Goal: Task Accomplishment & Management: Manage account settings

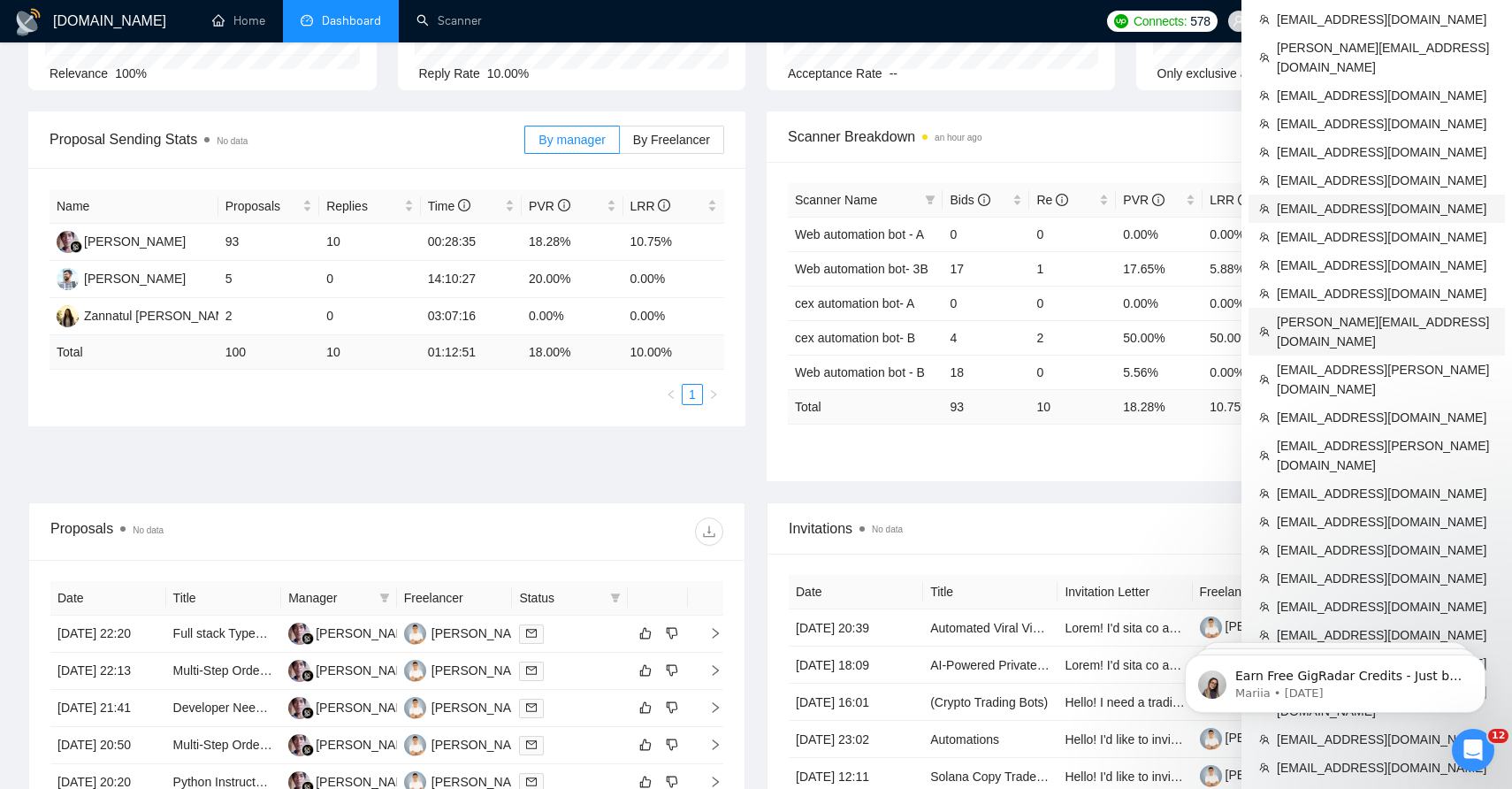
scroll to position [202, 0]
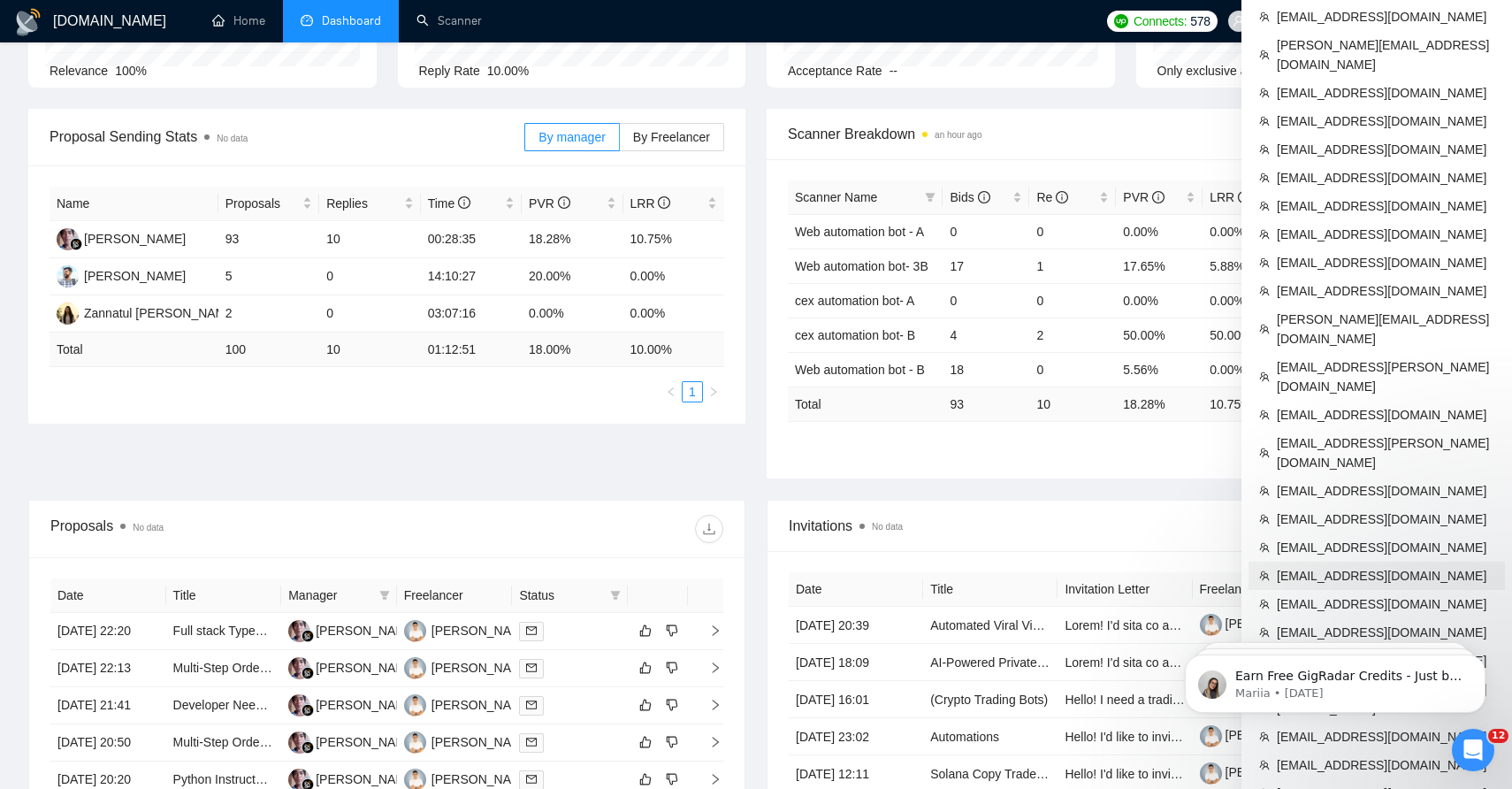
click at [1345, 565] on span "[EMAIL_ADDRESS][DOMAIN_NAME]" at bounding box center [1386, 575] width 217 height 20
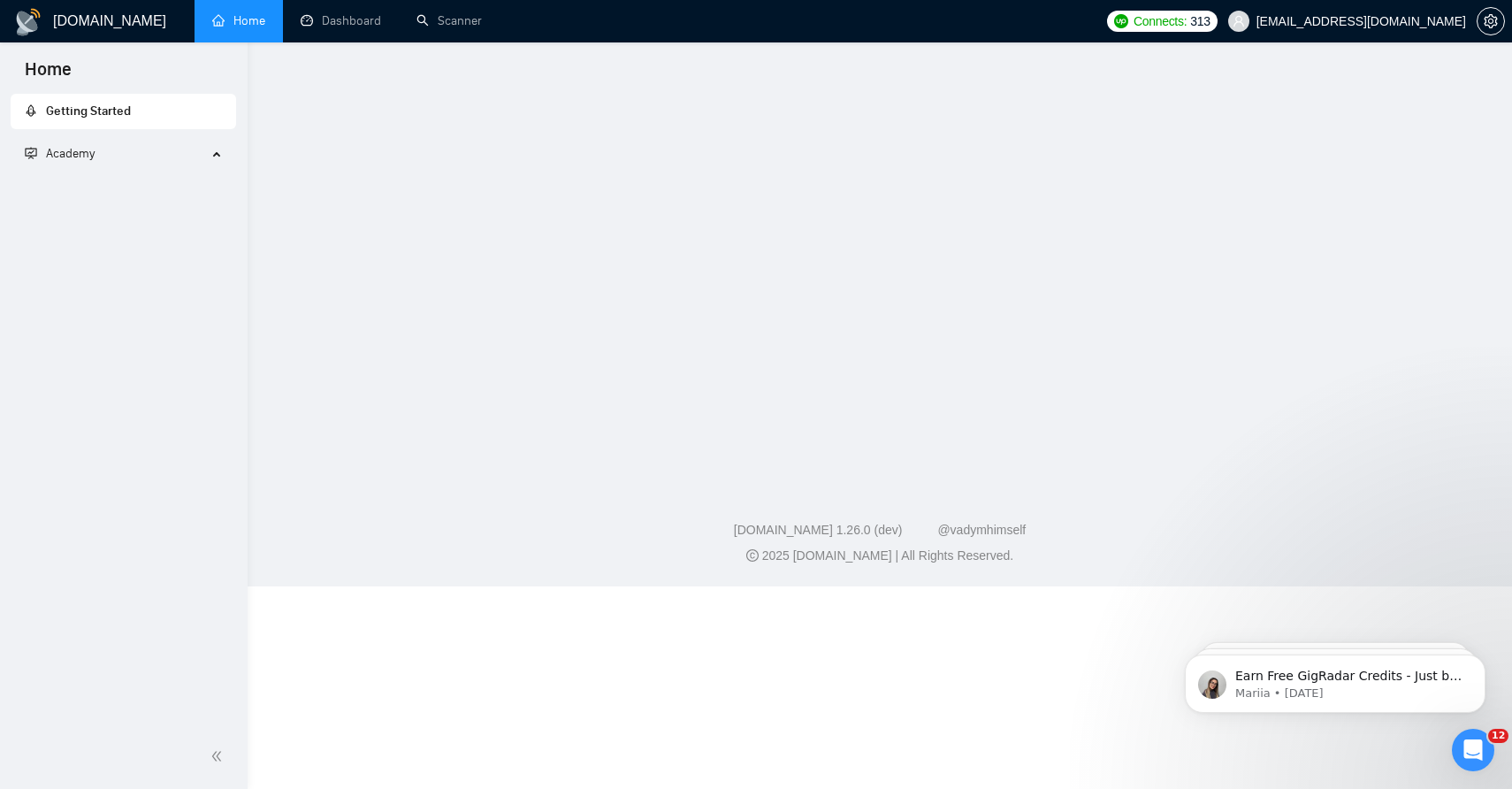
scroll to position [245, 0]
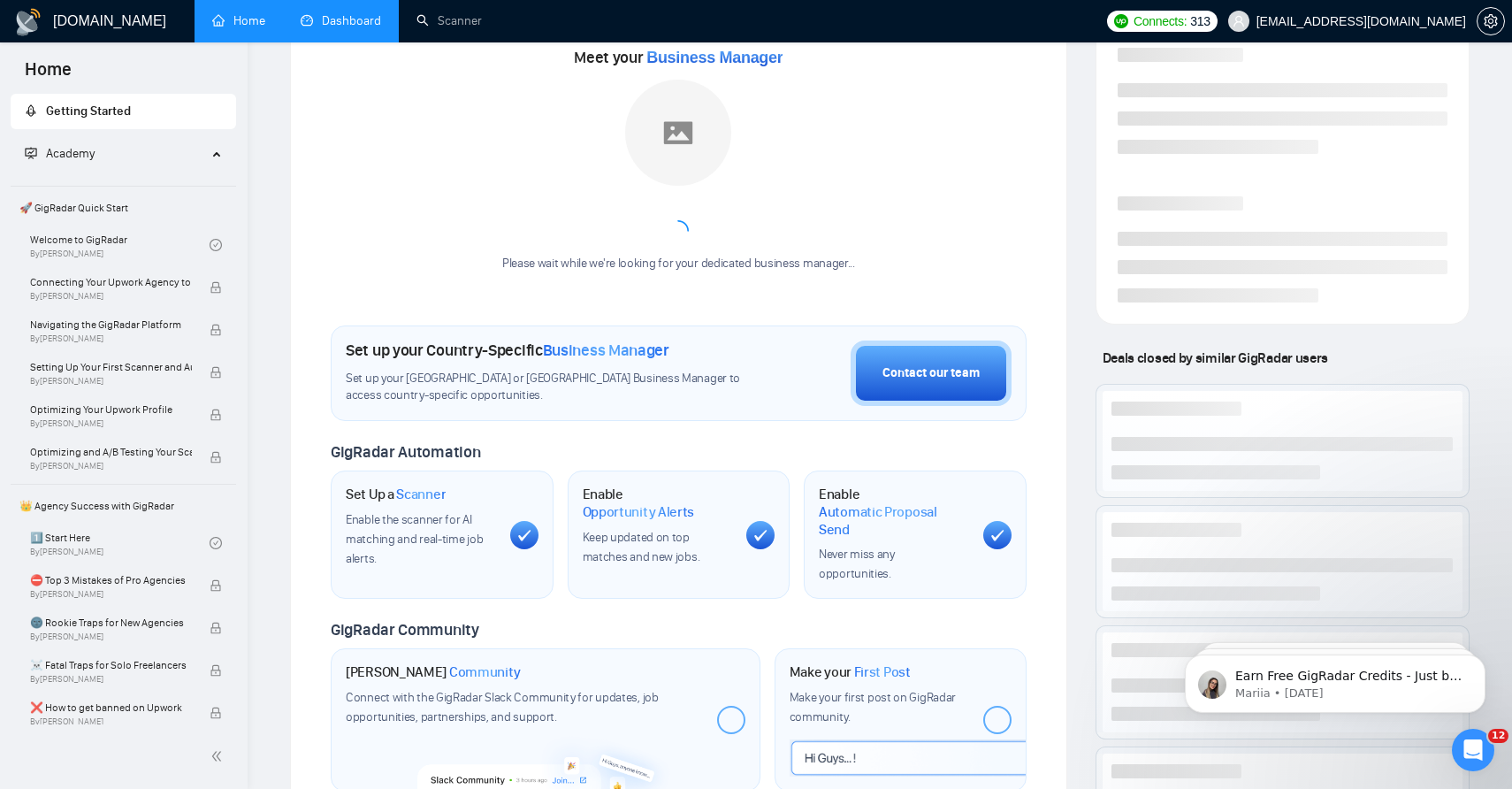
click at [338, 28] on link "Dashboard" at bounding box center [341, 21] width 81 height 15
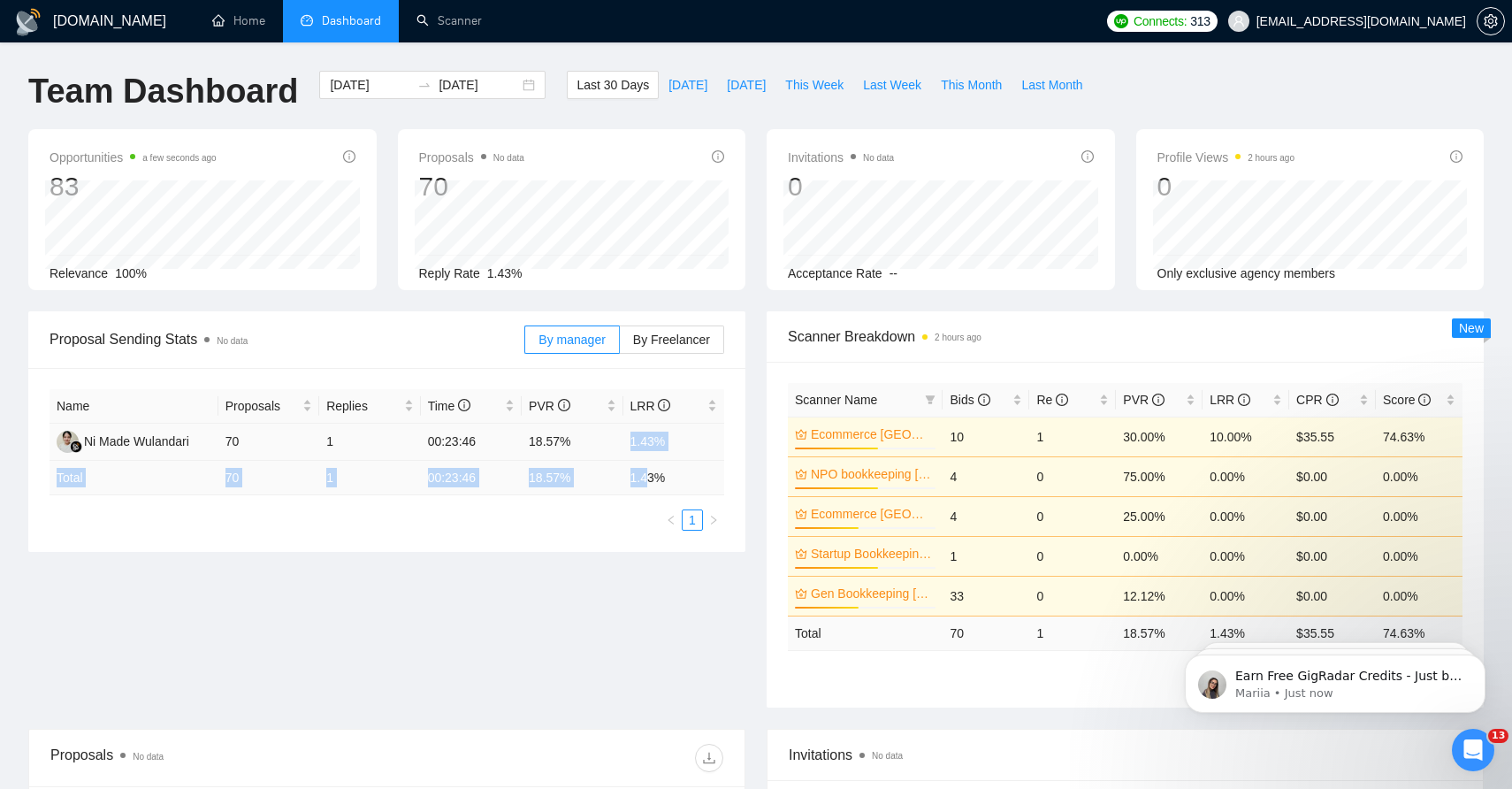
drag, startPoint x: 630, startPoint y: 441, endPoint x: 649, endPoint y: 484, distance: 47.0
click at [650, 485] on table "Name Proposals Replies Time PVR LRR Ni Made Wulandari 70 1 00:23:46 18.57% 1.43…" at bounding box center [387, 442] width 675 height 106
click at [581, 563] on div "Proposal Sending Stats No data By manager By Freelancer Name Proposals Replies …" at bounding box center [756, 519] width 1476 height 417
